Goal: Task Accomplishment & Management: Manage account settings

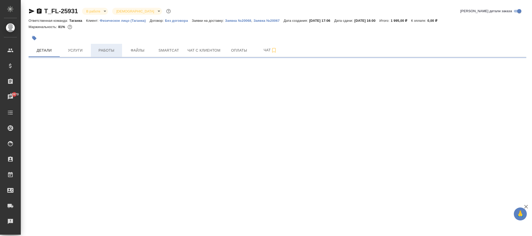
click at [109, 54] on span "Работы" at bounding box center [106, 50] width 25 height 6
select select "RU"
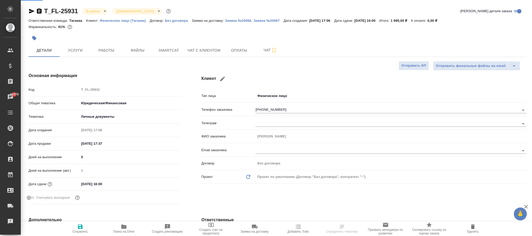
type textarea "x"
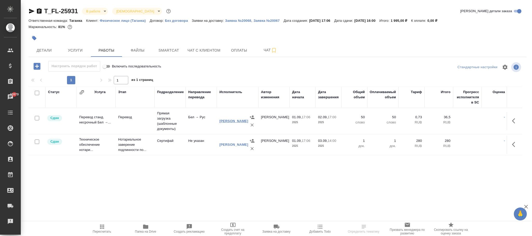
click at [225, 122] on link "Попова Галина" at bounding box center [233, 121] width 29 height 4
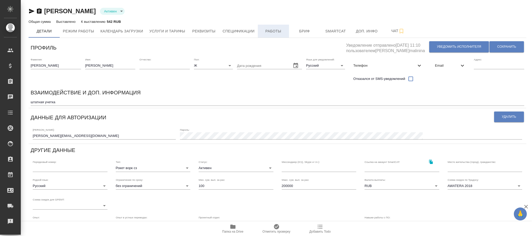
click at [274, 33] on span "Работы" at bounding box center [273, 31] width 25 height 6
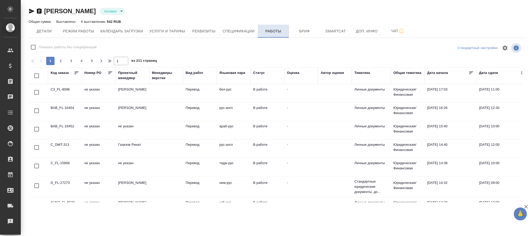
checkbox input "false"
click at [63, 72] on div "Код заказа" at bounding box center [60, 72] width 18 height 5
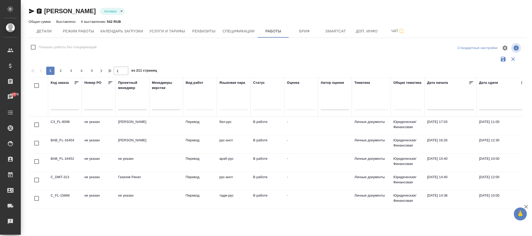
click at [54, 109] on input "text" at bounding box center [65, 106] width 29 height 7
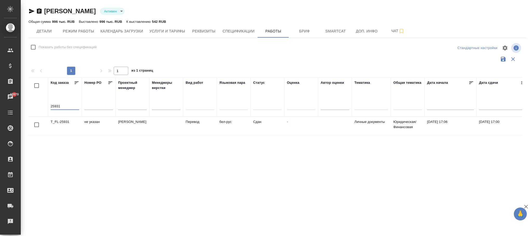
scroll to position [0, 276]
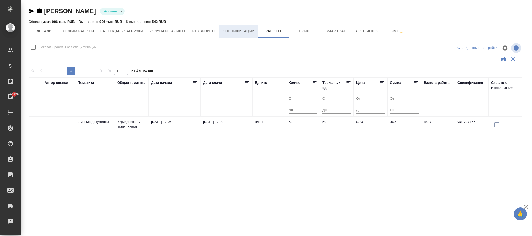
type input "25931"
click at [233, 28] on span "Спецификации" at bounding box center [239, 31] width 32 height 6
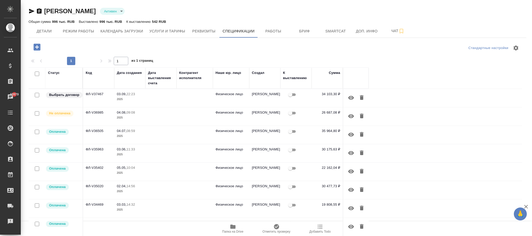
click at [157, 97] on td at bounding box center [160, 98] width 31 height 18
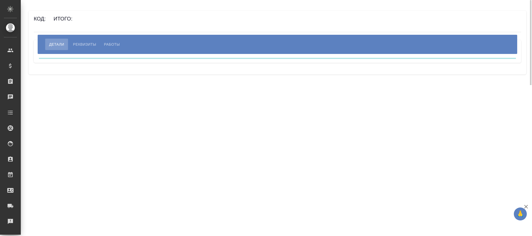
click at [113, 44] on span "Работы" at bounding box center [112, 44] width 16 height 6
select select "10"
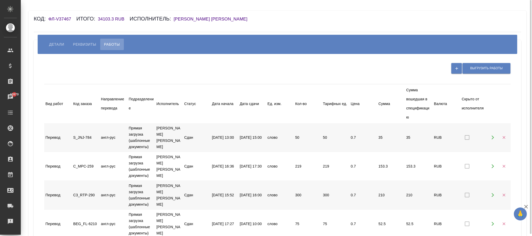
scroll to position [232, 0]
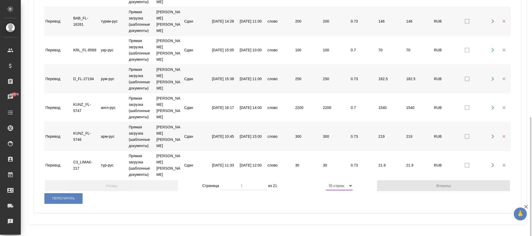
click at [348, 186] on select "5 строк 10 строк 20 строк 25 строк 50 строк 100 строк" at bounding box center [339, 185] width 27 height 9
select select "100"
click at [326, 191] on select "5 строк 10 строк 20 строк 25 строк 50 строк 100 строк" at bounding box center [339, 185] width 27 height 9
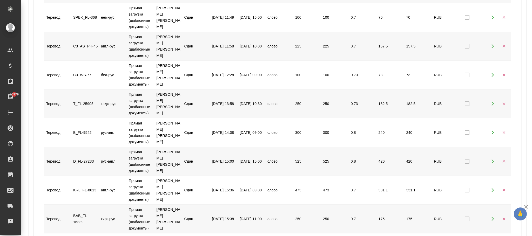
scroll to position [2814, 0]
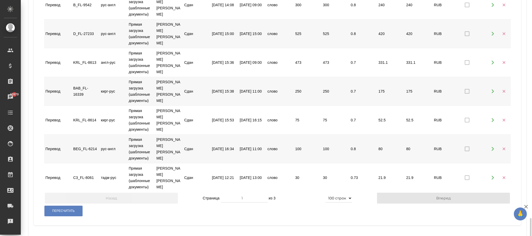
click at [419, 193] on button "Вперед" at bounding box center [443, 198] width 133 height 11
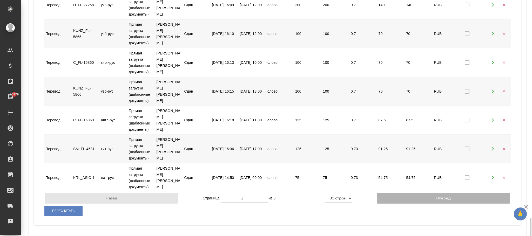
click at [428, 193] on button "Вперед" at bounding box center [443, 198] width 133 height 11
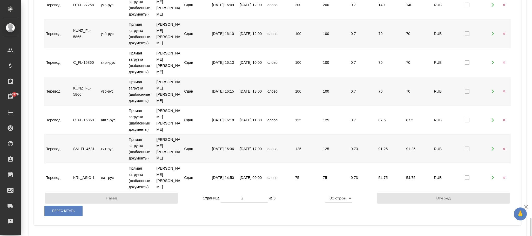
type input "3"
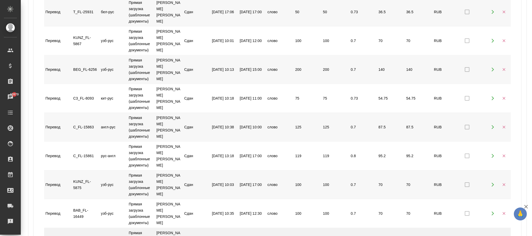
scroll to position [0, 0]
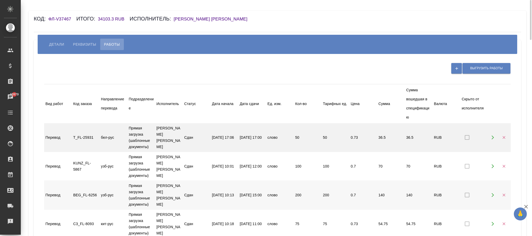
click at [505, 137] on icon "button" at bounding box center [504, 137] width 5 height 5
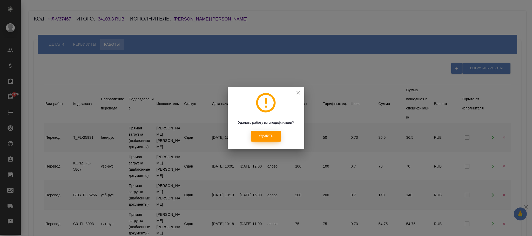
click at [264, 136] on span "Удалить" at bounding box center [266, 136] width 14 height 4
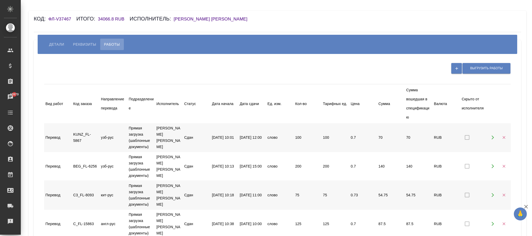
click at [82, 46] on span "Реквизиты" at bounding box center [84, 44] width 23 height 6
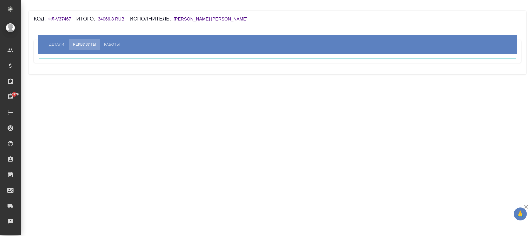
click at [56, 43] on span "Детали" at bounding box center [56, 44] width 15 height 6
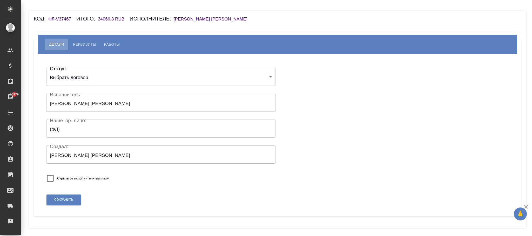
click at [119, 43] on span "Работы" at bounding box center [112, 44] width 16 height 6
select select "100"
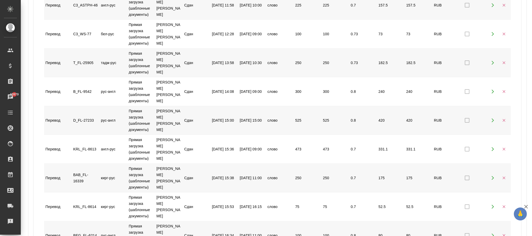
scroll to position [2814, 0]
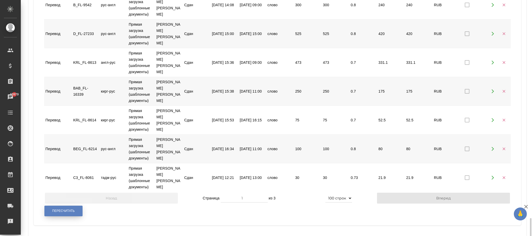
click at [62, 209] on span "Пересчитать" at bounding box center [63, 211] width 23 height 4
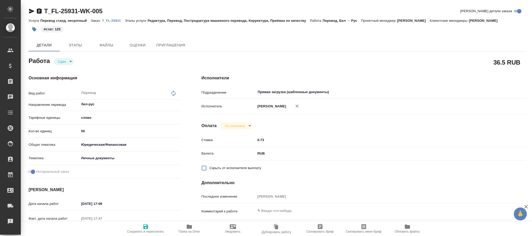
type textarea "x"
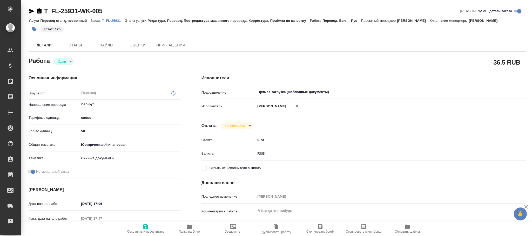
type textarea "x"
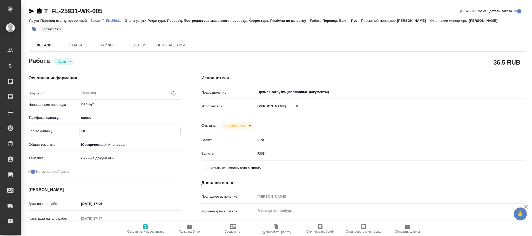
type textarea "x"
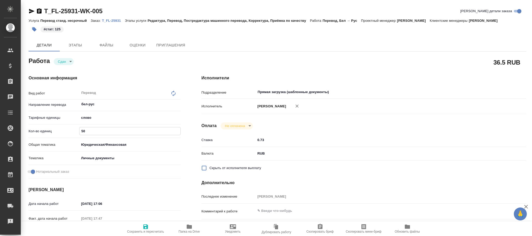
click at [54, 131] on div "Кол-во единиц 50" at bounding box center [105, 131] width 152 height 9
type input "1"
type textarea "x"
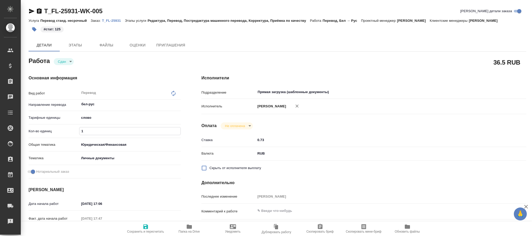
type textarea "x"
type input "12"
type textarea "x"
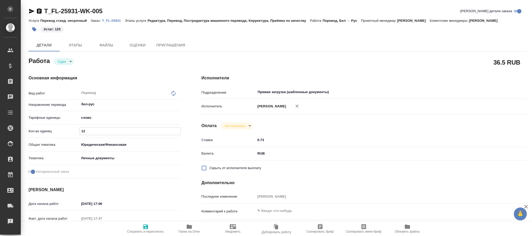
type textarea "x"
type input "125"
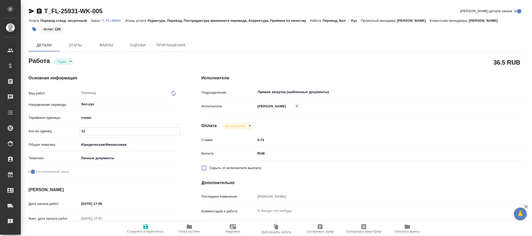
type textarea "x"
type input "125"
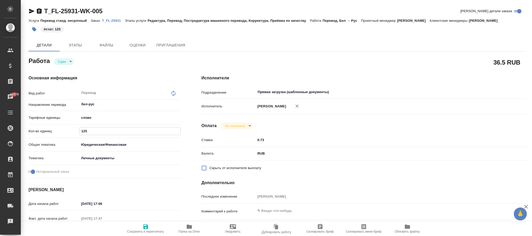
click at [144, 226] on icon "button" at bounding box center [146, 227] width 6 height 6
type textarea "x"
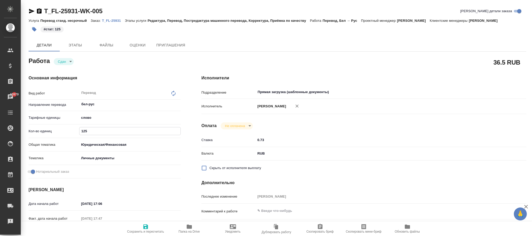
type textarea "x"
type input "closed"
type textarea "Перевод"
type textarea "x"
type input "бел-рус"
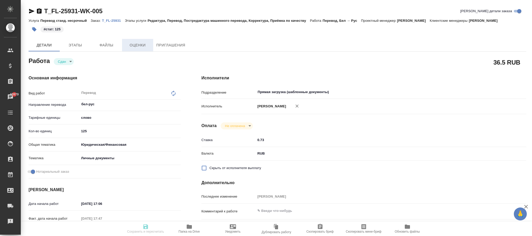
type input "5a8b1489cc6b4906c91bfd90"
type input "125"
type input "yr-fn"
type input "5a8b8b956a9677013d343cfe"
checkbox input "true"
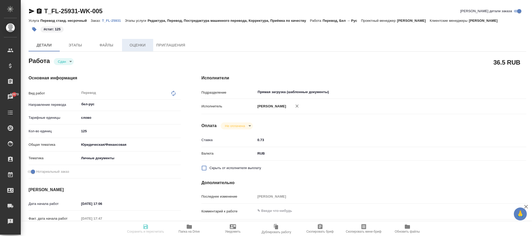
type input "01.09.2025 17:06"
type input "01.09.2025 17:47"
type input "02.09.2025 17:00"
type input "03.09.2025 07:38"
type input "04.09.2025 16:00"
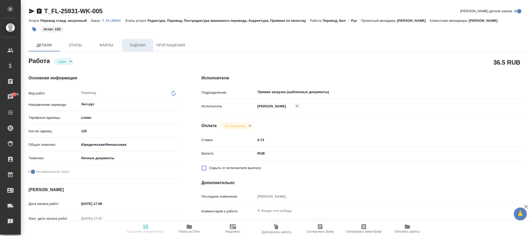
type input "Прямая загрузка (шаблонные документы)"
type input "notPayed"
type input "0.73"
type input "RUB"
type input "Фокина Наталья"
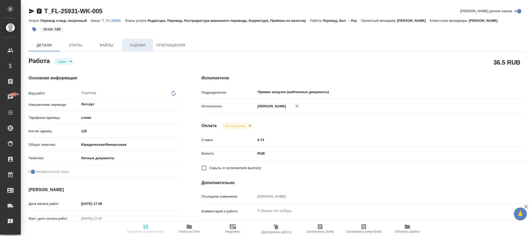
type textarea "x"
type textarea "/Clients/FL_T/Orders/T_FL-25931/Translated/T_FL-25931-WK-005"
type textarea "x"
type input "T_FL-25931"
type input "Перевод станд. несрочный"
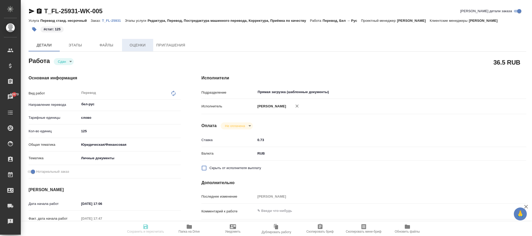
type input "Редактура, Перевод, Постредактура машинного перевода, Корректура, Приёмка по ка…"
type input "Прохорова Анастасия"
type input "/Clients/FL_T/Orders/T_FL-25931"
type textarea "x"
type textarea "бел-рус под нот паспорт"
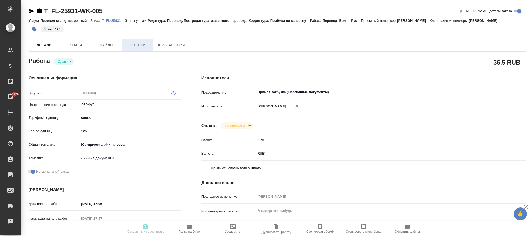
type textarea "x"
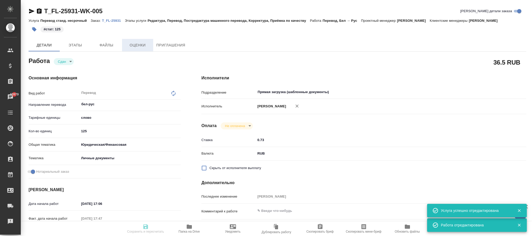
type textarea "x"
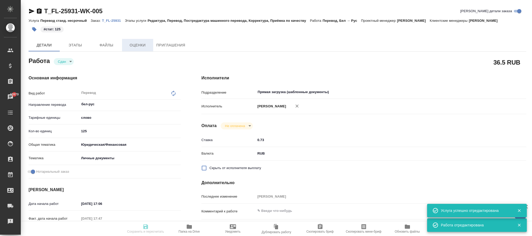
type textarea "x"
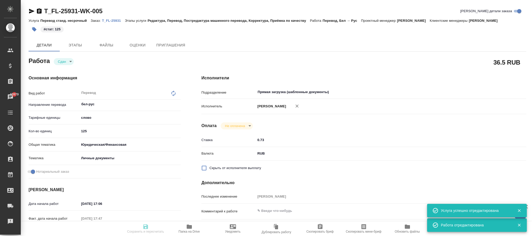
type textarea "x"
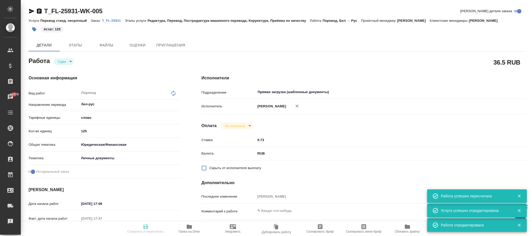
type input "closed"
type textarea "Перевод"
type textarea "x"
type input "бел-рус"
type input "5a8b1489cc6b4906c91bfd90"
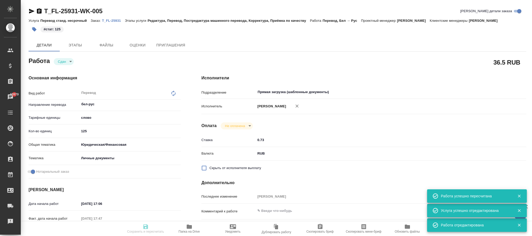
type input "125"
type input "yr-fn"
type input "5a8b8b956a9677013d343cfe"
checkbox input "true"
type input "01.09.2025 17:06"
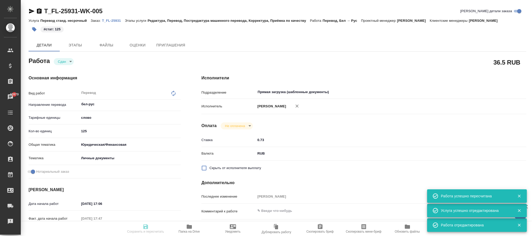
type input "01.09.2025 17:47"
type input "02.09.2025 17:00"
type input "03.09.2025 07:38"
type input "04.09.2025 16:00"
type input "Прямая загрузка (шаблонные документы)"
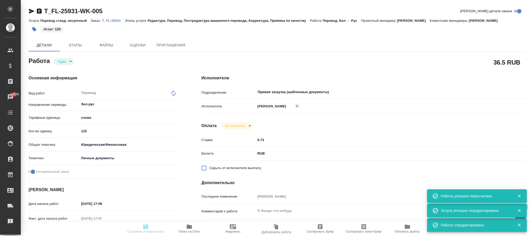
type input "notPayed"
type input "0.73"
type input "RUB"
type input "Фокина Наталья"
type textarea "x"
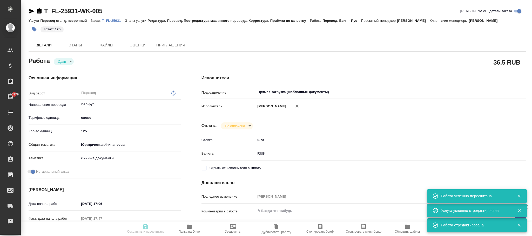
type textarea "/Clients/FL_T/Orders/T_FL-25931/Translated/T_FL-25931-WK-005"
type textarea "x"
type input "T_FL-25931"
type input "Перевод станд. несрочный"
type input "Редактура, Перевод, Постредактура машинного перевода, Корректура, Приёмка по ка…"
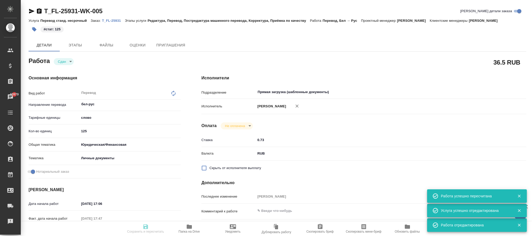
type input "Прохорова Анастасия"
type input "/Clients/FL_T/Orders/T_FL-25931"
type textarea "x"
type textarea "бел-рус под нот паспорт"
type textarea "x"
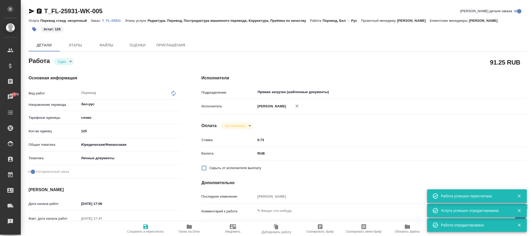
type textarea "x"
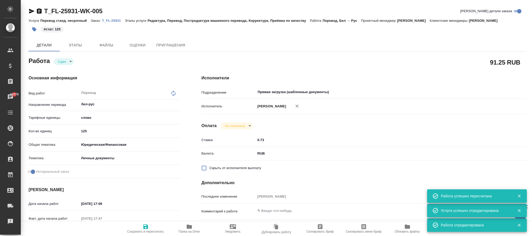
type textarea "x"
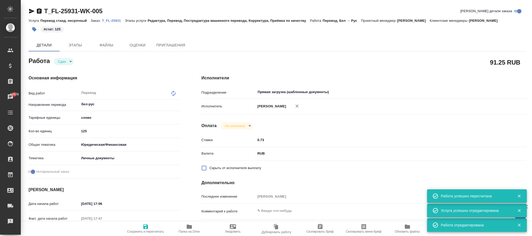
type textarea "x"
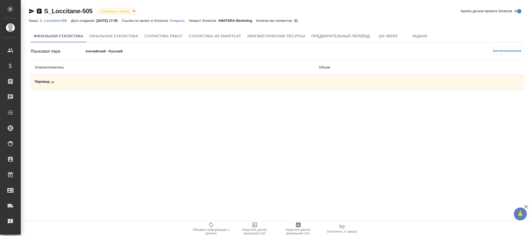
click at [513, 53] on span "Автоназначение" at bounding box center [507, 50] width 29 height 5
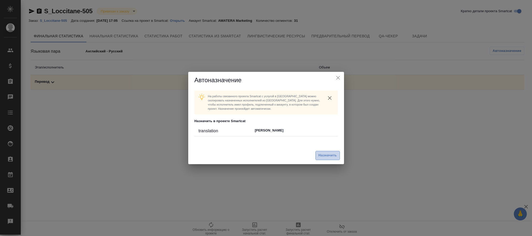
click at [326, 154] on span "Назначить" at bounding box center [327, 156] width 18 height 6
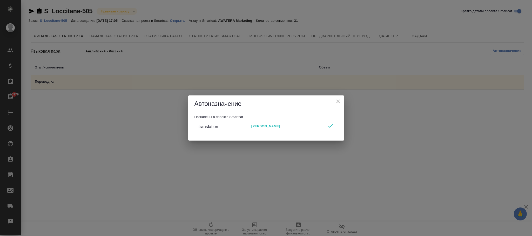
click at [340, 103] on icon "close" at bounding box center [338, 101] width 6 height 6
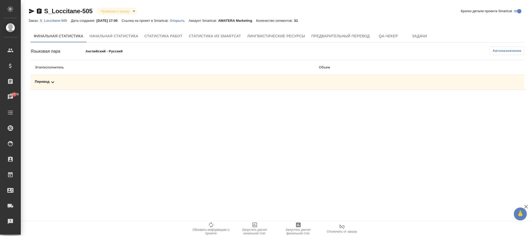
click at [56, 22] on p "S_Loccitane-505" at bounding box center [55, 21] width 31 height 4
click at [53, 83] on icon at bounding box center [52, 83] width 3 height 2
click at [502, 47] on button "Автоназначение" at bounding box center [507, 51] width 35 height 8
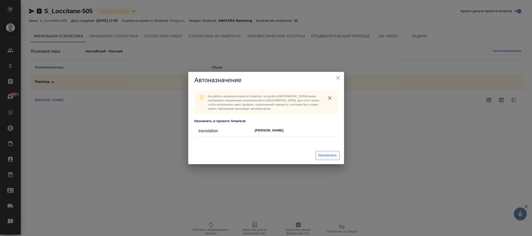
click at [333, 153] on span "Назначить" at bounding box center [327, 156] width 18 height 6
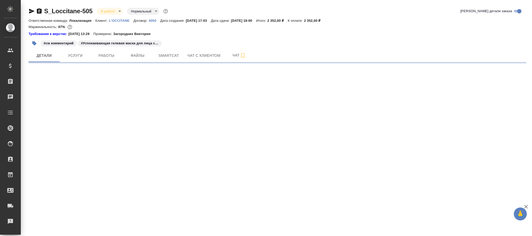
select select "RU"
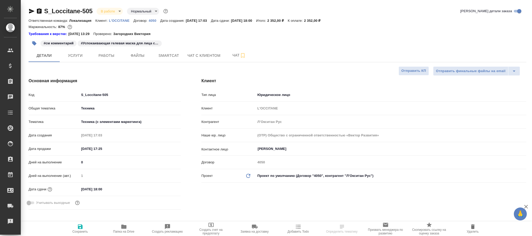
type textarea "x"
drag, startPoint x: 107, startPoint y: 56, endPoint x: 121, endPoint y: 57, distance: 13.8
click at [109, 56] on span "Работы" at bounding box center [106, 55] width 25 height 6
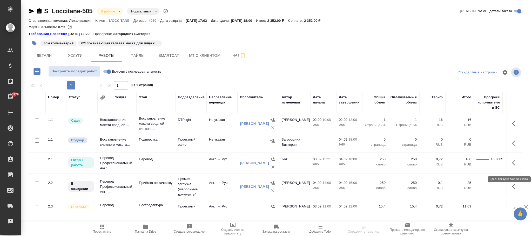
click at [512, 165] on icon "button" at bounding box center [515, 163] width 6 height 6
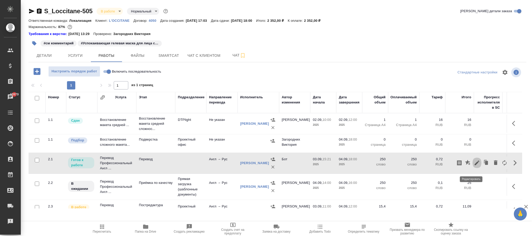
click at [474, 166] on icon "button" at bounding box center [477, 163] width 6 height 6
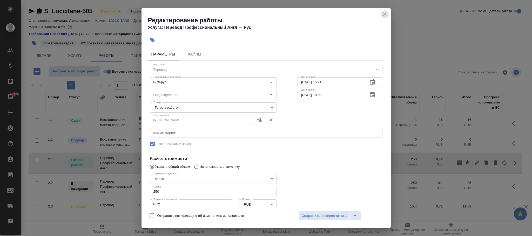
click at [386, 14] on icon "close" at bounding box center [385, 14] width 6 height 6
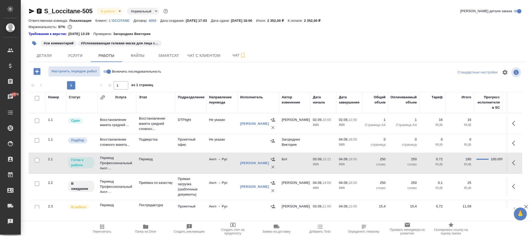
click at [196, 166] on td at bounding box center [190, 163] width 31 height 18
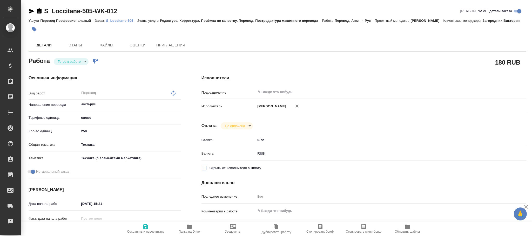
type textarea "x"
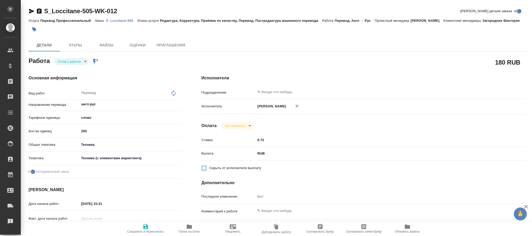
type textarea "x"
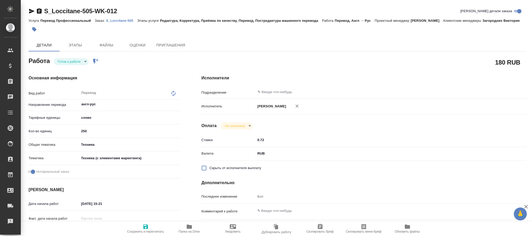
click at [173, 97] on icon at bounding box center [173, 93] width 6 height 6
type textarea "x"
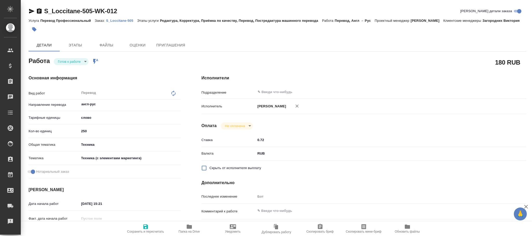
type textarea "x"
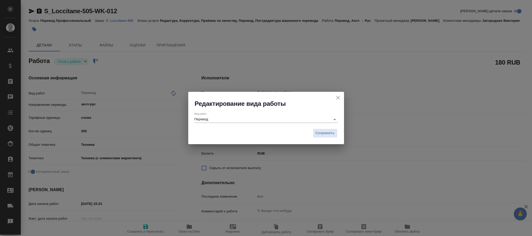
type textarea "x"
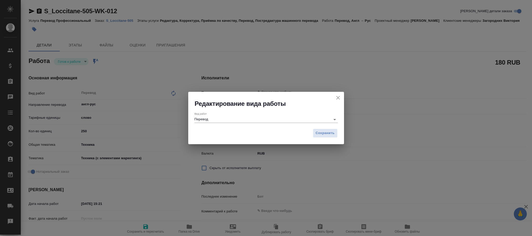
drag, startPoint x: 253, startPoint y: 119, endPoint x: 83, endPoint y: 113, distance: 171.0
click at [83, 113] on div "Редактирование вида работы Вид работ Перевод Сохранить" at bounding box center [266, 118] width 532 height 236
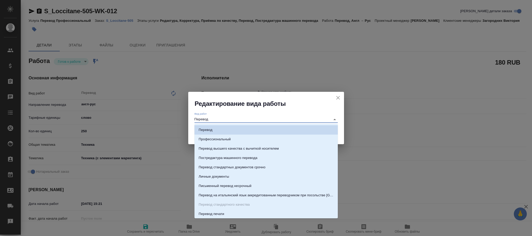
type input "п"
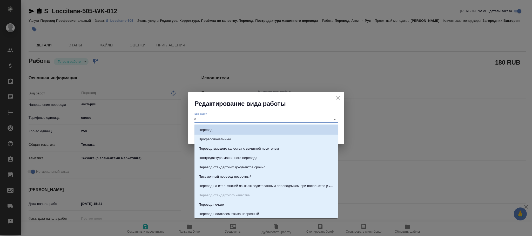
type textarea "x"
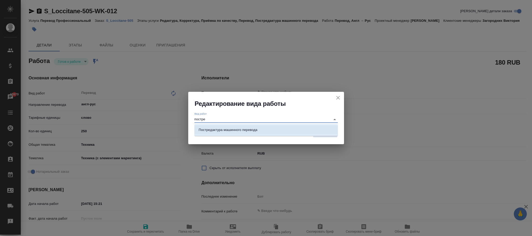
click at [242, 129] on p "Постредактура машинного перевода" at bounding box center [228, 130] width 59 height 5
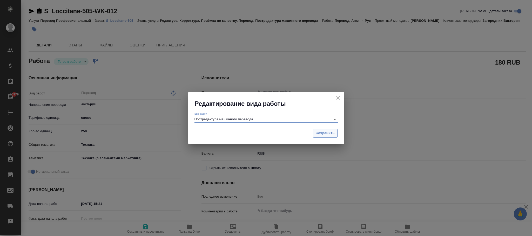
type input "Постредактура машинного перевода"
click at [332, 130] on button "Сохранить" at bounding box center [325, 133] width 25 height 9
type textarea "x"
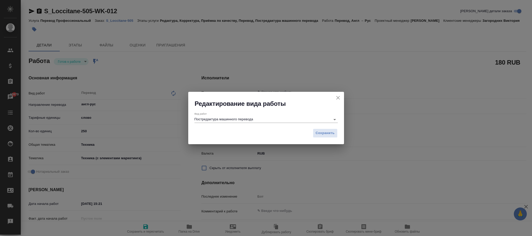
type textarea "x"
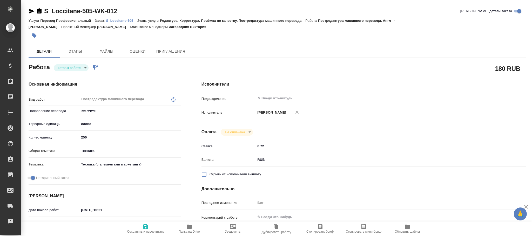
type textarea "x"
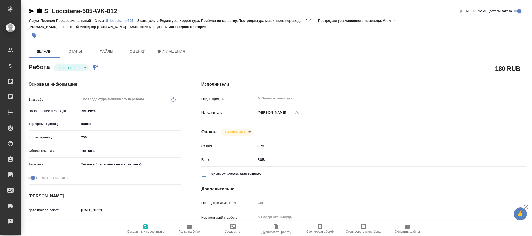
type textarea "x"
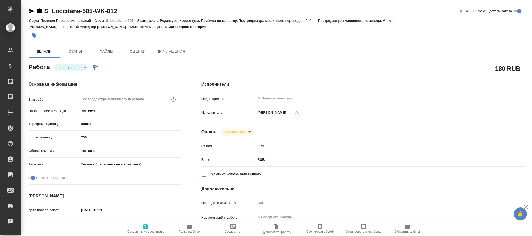
type textarea "x"
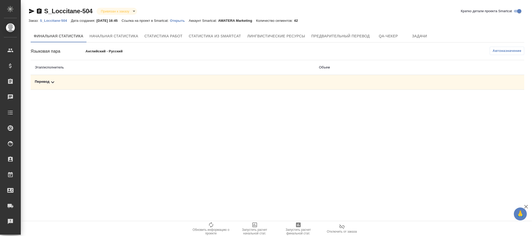
click at [500, 49] on span "Автоназначение" at bounding box center [507, 50] width 29 height 5
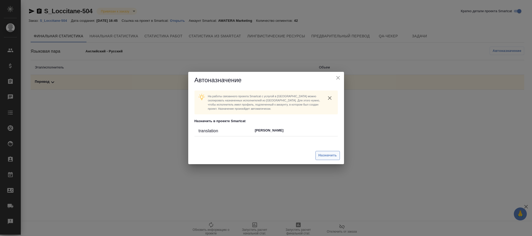
click at [335, 154] on span "Назначить" at bounding box center [327, 156] width 18 height 6
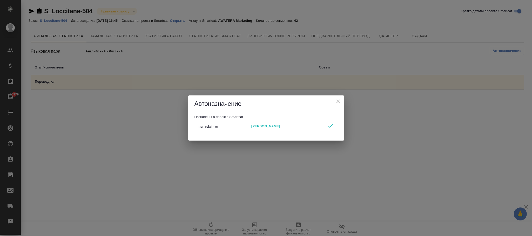
click at [342, 102] on div "Автоназначение" at bounding box center [266, 104] width 156 height 17
click at [338, 102] on icon "close" at bounding box center [338, 102] width 4 height 4
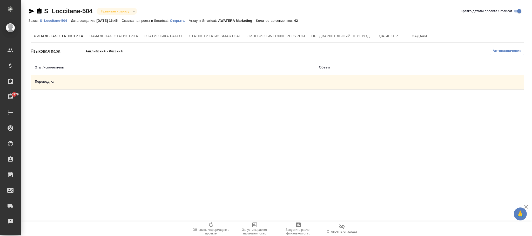
click at [52, 22] on p "S_Loccitane-504" at bounding box center [55, 21] width 31 height 4
click at [514, 45] on div "Финальная статистика Начальная статистика Статистика работ Статистика из Smartc…" at bounding box center [278, 60] width 494 height 60
click at [514, 47] on button "Автоназначение" at bounding box center [507, 51] width 35 height 8
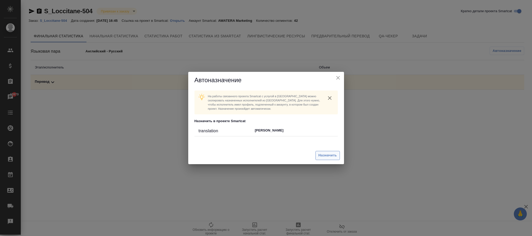
click at [337, 154] on button "Назначить" at bounding box center [328, 155] width 24 height 9
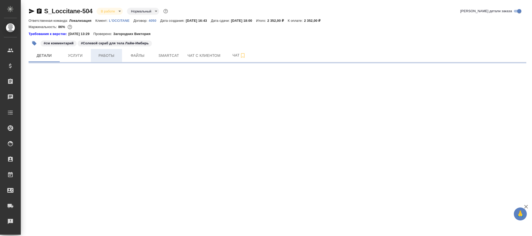
click at [109, 57] on span "Работы" at bounding box center [106, 55] width 25 height 6
select select "RU"
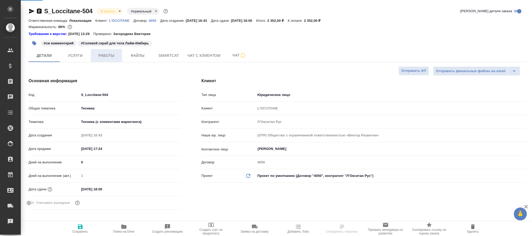
type textarea "x"
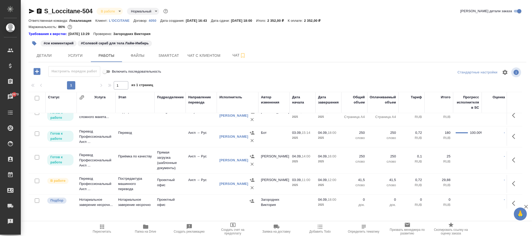
scroll to position [39, 0]
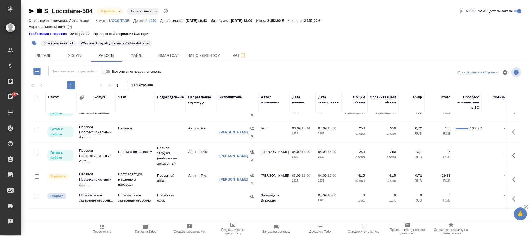
click at [230, 135] on div "[PERSON_NAME]" at bounding box center [233, 132] width 29 height 5
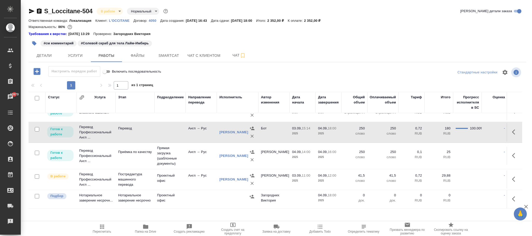
click at [290, 135] on td "03.09, 15:14 2025" at bounding box center [303, 132] width 26 height 18
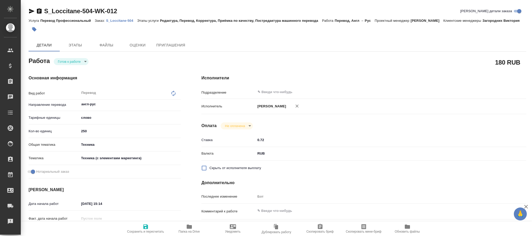
type textarea "x"
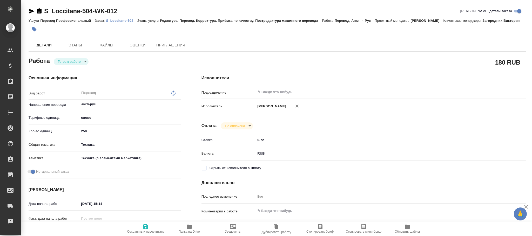
type textarea "x"
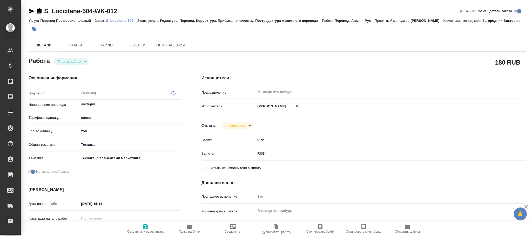
click at [171, 97] on icon at bounding box center [173, 93] width 6 height 6
type textarea "x"
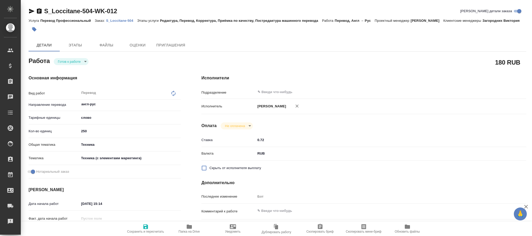
type textarea "x"
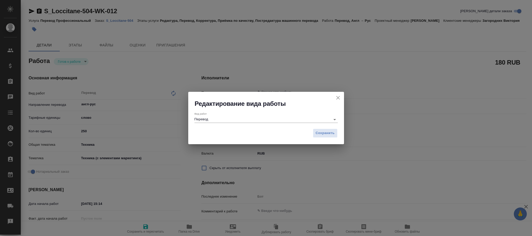
type textarea "x"
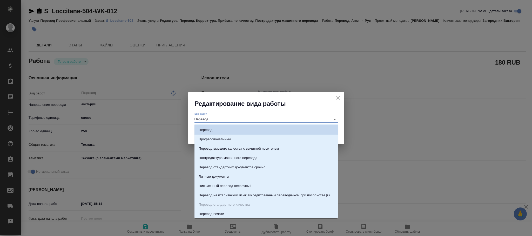
drag, startPoint x: 197, startPoint y: 116, endPoint x: 126, endPoint y: 115, distance: 71.2
click at [126, 115] on div "Редактирование вида работы Вид работ Перевод Сохранить" at bounding box center [266, 118] width 532 height 236
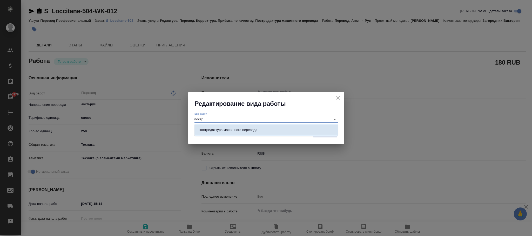
drag, startPoint x: 250, startPoint y: 130, endPoint x: 261, endPoint y: 129, distance: 10.9
click at [251, 130] on p "Постредактура машинного перевода" at bounding box center [228, 130] width 59 height 5
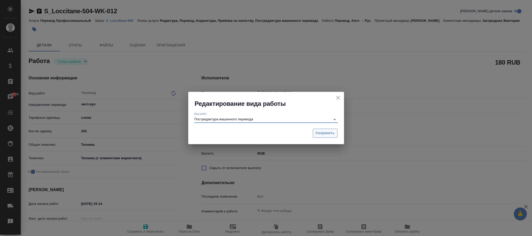
type input "Постредактура машинного перевода"
click at [329, 135] on span "Сохранить" at bounding box center [325, 133] width 19 height 6
type textarea "x"
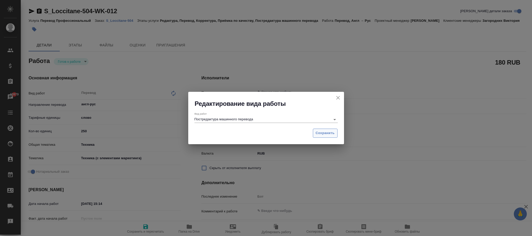
type textarea "x"
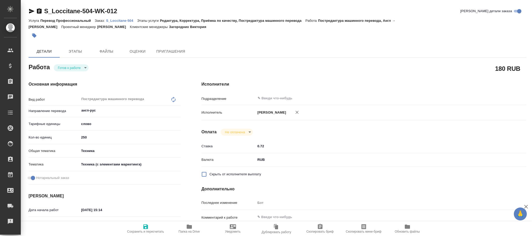
type textarea "x"
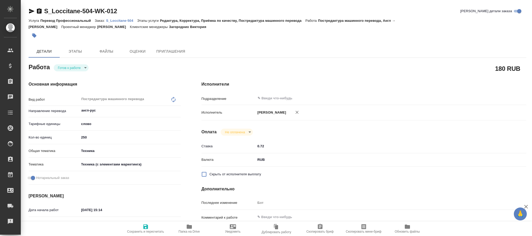
type textarea "x"
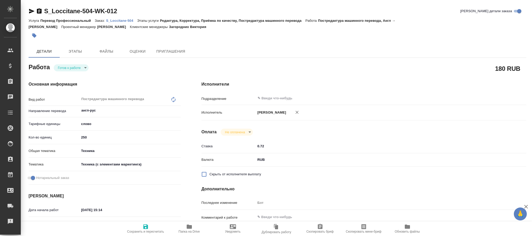
type textarea "x"
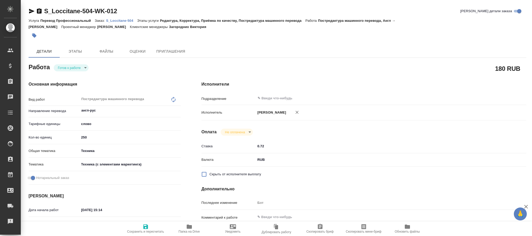
type textarea "x"
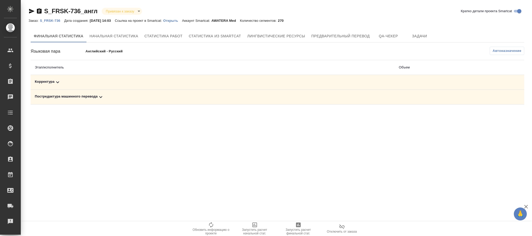
click at [81, 97] on div "Постредактура машинного перевода" at bounding box center [213, 97] width 356 height 6
click at [58, 83] on icon at bounding box center [57, 83] width 3 height 2
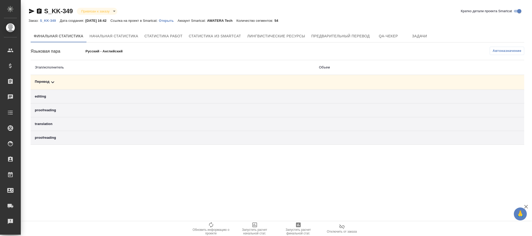
click at [53, 79] on icon at bounding box center [53, 82] width 6 height 6
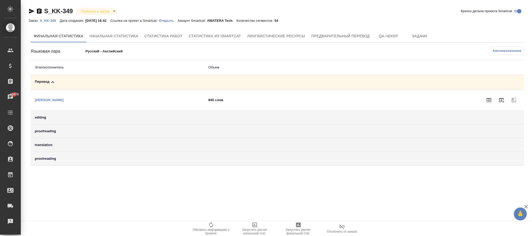
click at [48, 21] on p "S_KK-349" at bounding box center [50, 21] width 20 height 4
click at [497, 52] on span "Автоназначение" at bounding box center [507, 50] width 29 height 5
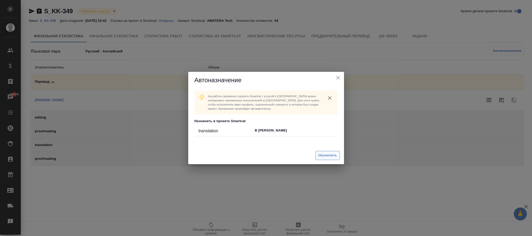
click at [325, 155] on span "Назначить" at bounding box center [327, 156] width 18 height 6
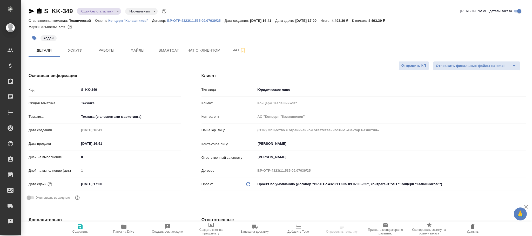
select select "RU"
click at [106, 49] on span "Работы" at bounding box center [106, 50] width 25 height 6
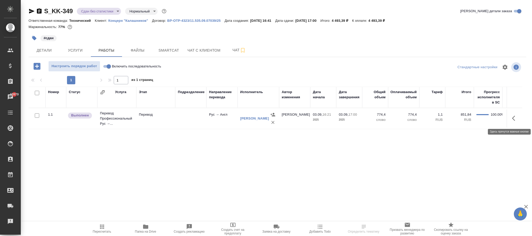
click at [516, 119] on icon "button" at bounding box center [515, 118] width 6 height 6
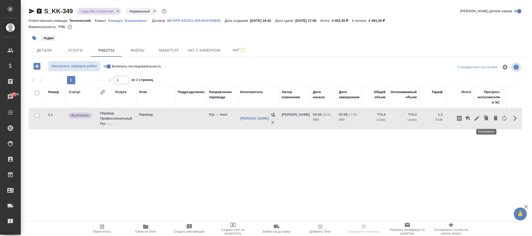
click at [481, 118] on button "button" at bounding box center [477, 118] width 9 height 12
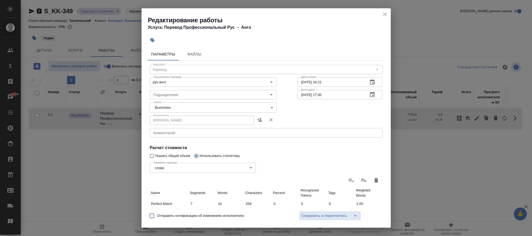
click at [390, 12] on div "Редактирование работы Услуга: Перевод Профессиональный Рус → Англ Параметры Фай…" at bounding box center [266, 118] width 532 height 236
click at [384, 12] on icon "close" at bounding box center [385, 14] width 6 height 6
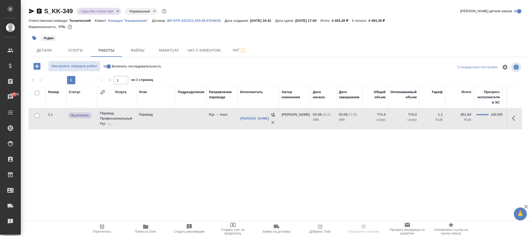
click at [227, 119] on td "Рус → Англ" at bounding box center [221, 119] width 31 height 18
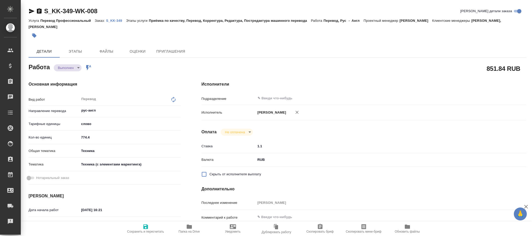
type textarea "x"
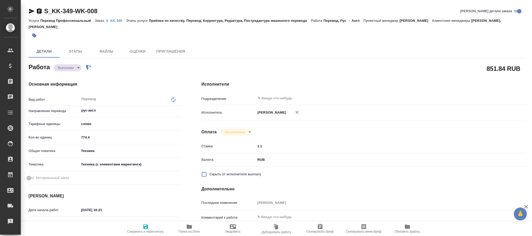
type textarea "x"
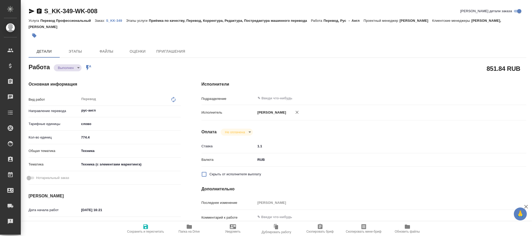
type textarea "x"
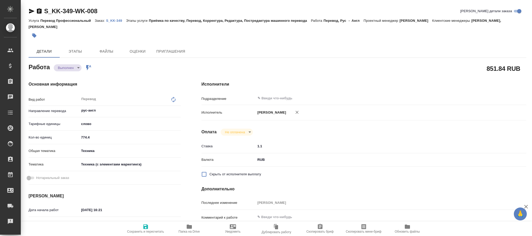
click at [175, 99] on icon at bounding box center [173, 100] width 6 height 6
type textarea "x"
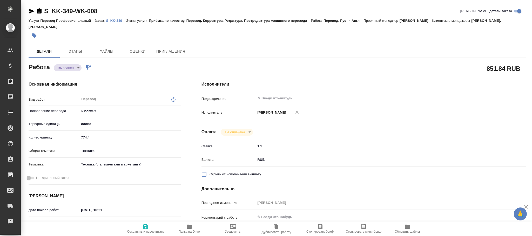
type textarea "x"
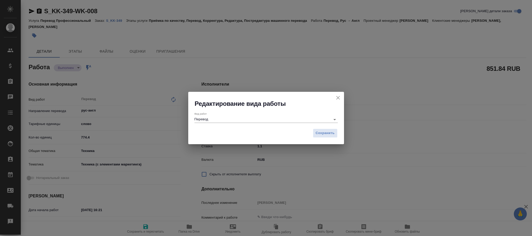
type textarea "x"
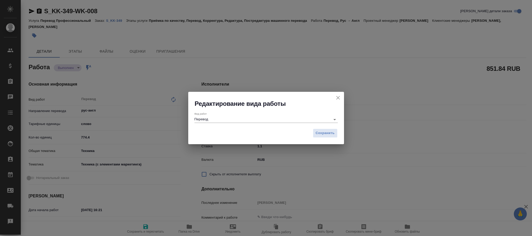
click at [248, 117] on input "Перевод" at bounding box center [261, 119] width 133 height 6
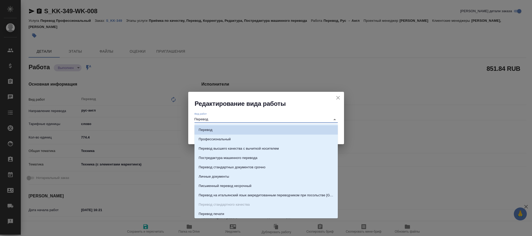
type input "п"
type textarea "x"
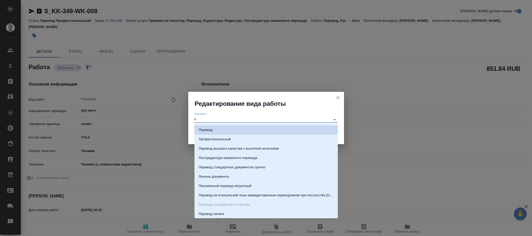
type textarea "x"
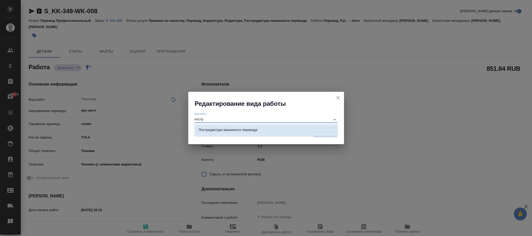
click at [244, 129] on p "Постредактура машинного перевода" at bounding box center [228, 130] width 59 height 5
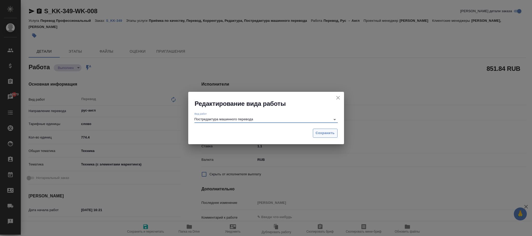
type input "Постредактура машинного перевода"
click at [325, 132] on span "Сохранить" at bounding box center [325, 133] width 19 height 6
type textarea "x"
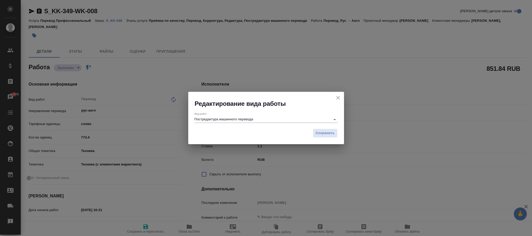
type textarea "x"
